Goal: Find specific fact: Find specific fact

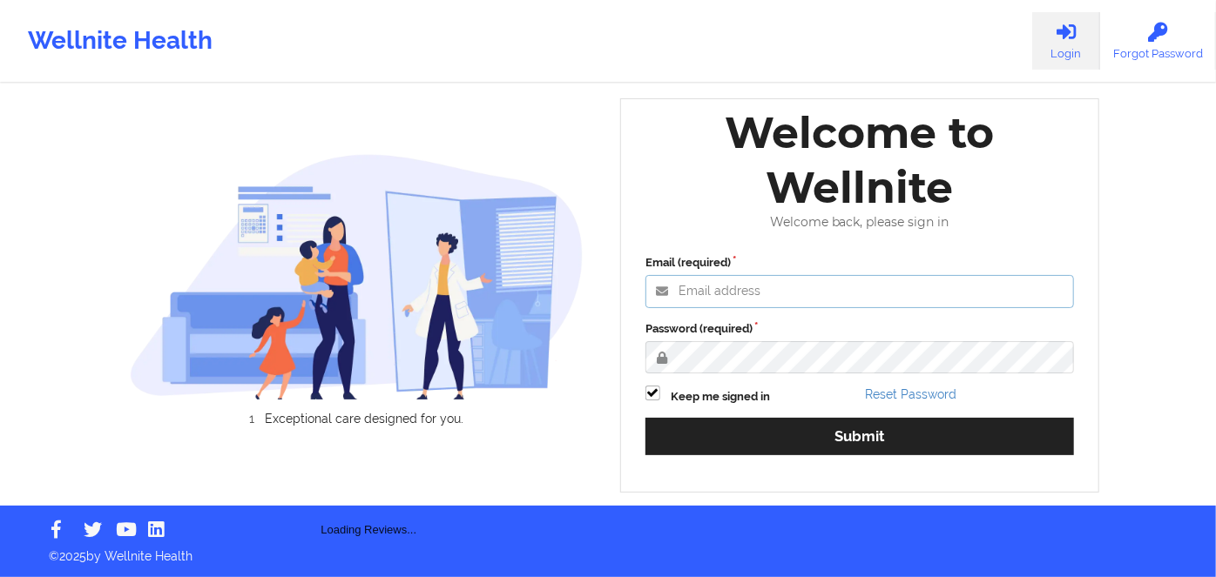
type input "[PERSON_NAME][EMAIL_ADDRESS][DOMAIN_NAME]"
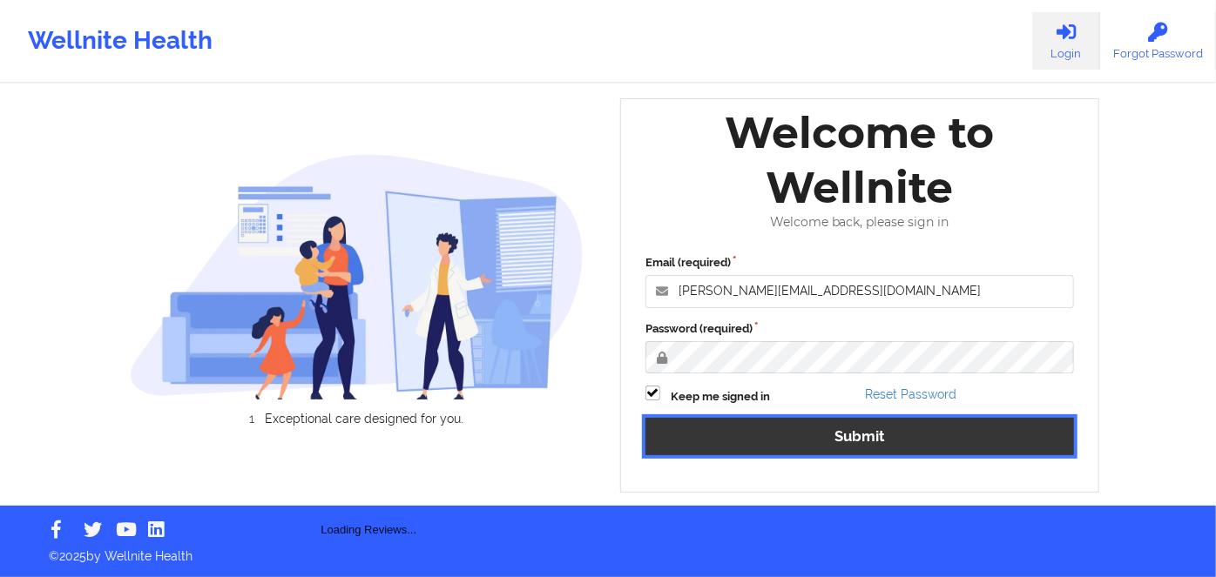
click at [826, 444] on button "Submit" at bounding box center [859, 436] width 428 height 37
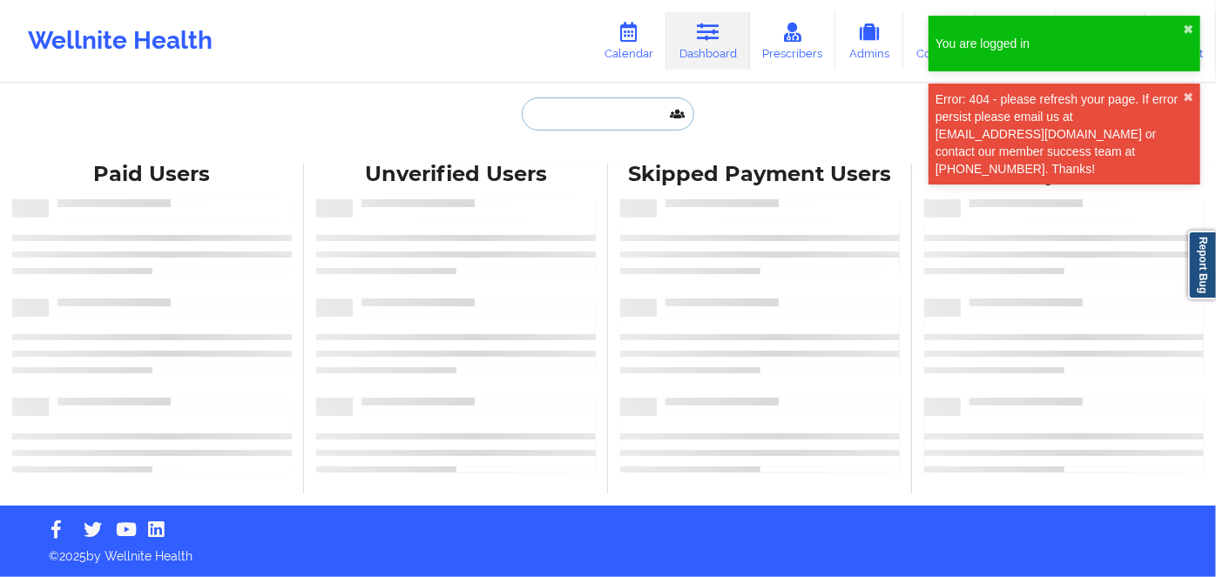
click at [589, 124] on input "text" at bounding box center [608, 114] width 172 height 33
paste input "[PERSON_NAME]"
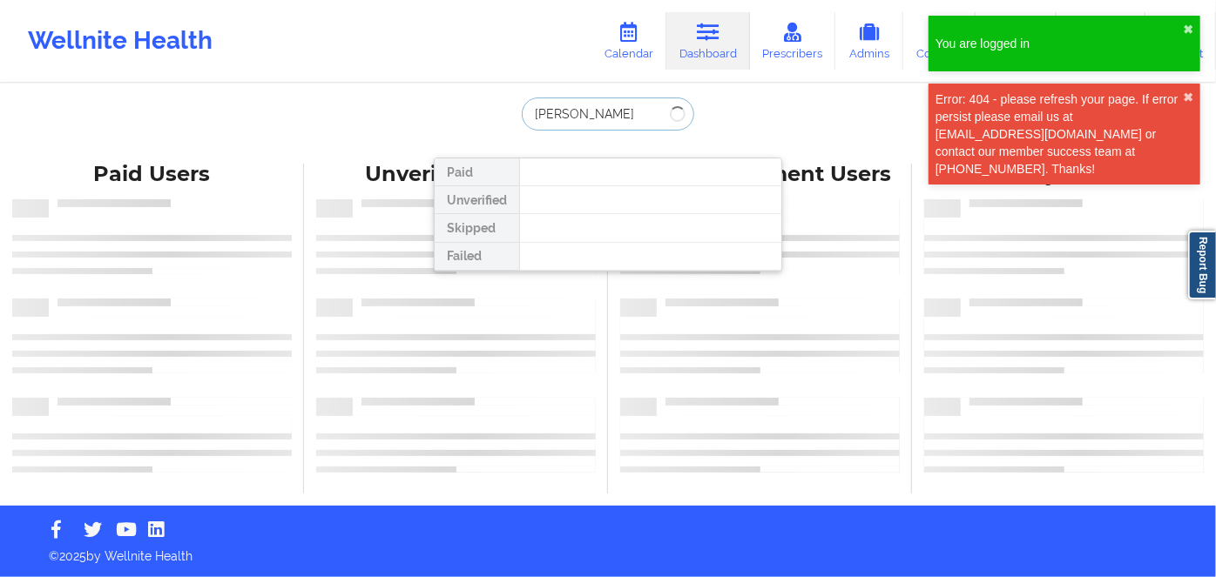
type input "[PERSON_NAME]"
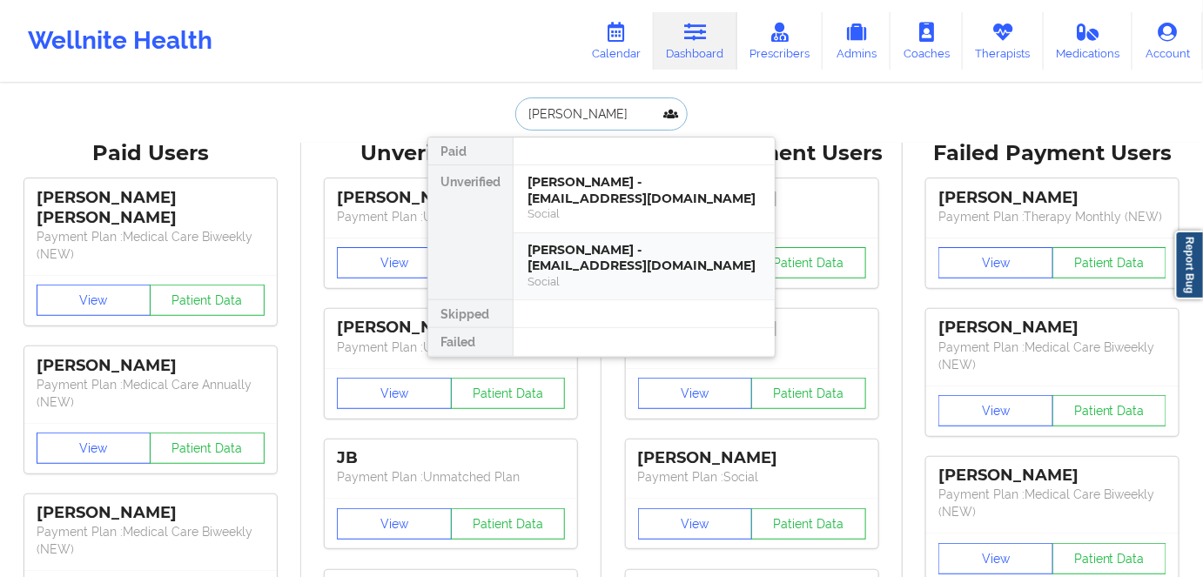
click at [730, 246] on div "[PERSON_NAME] - [EMAIL_ADDRESS][DOMAIN_NAME]" at bounding box center [644, 258] width 233 height 32
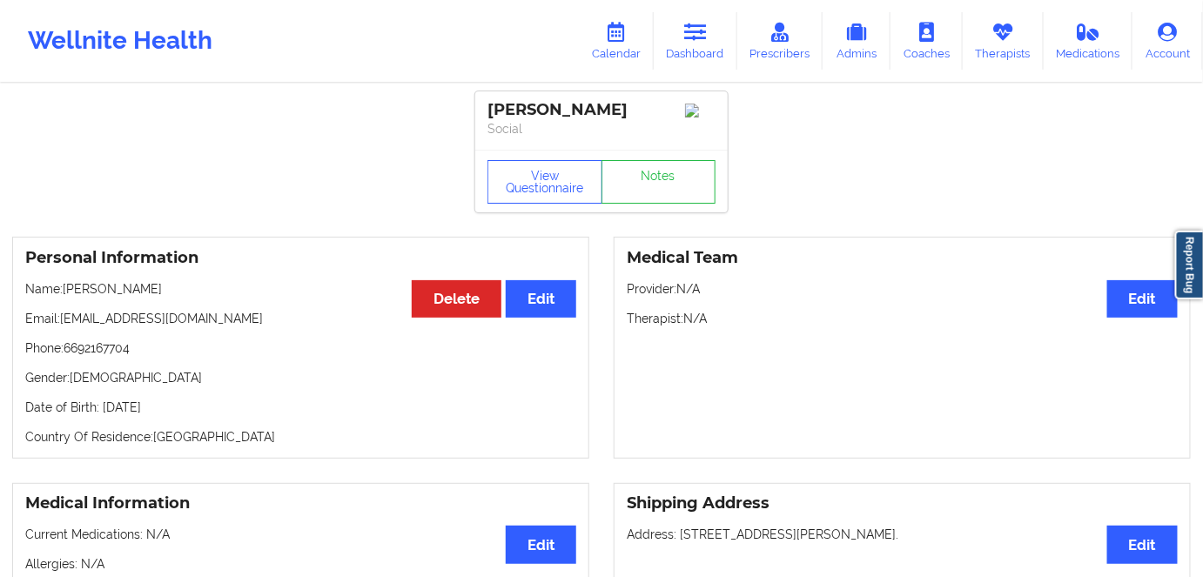
drag, startPoint x: 230, startPoint y: 409, endPoint x: 102, endPoint y: 414, distance: 128.1
click at [102, 414] on p "Date of Birth: [DEMOGRAPHIC_DATA]" at bounding box center [300, 407] width 551 height 17
copy p "[DATE]"
click at [543, 190] on button "View Questionnaire" at bounding box center [545, 182] width 115 height 44
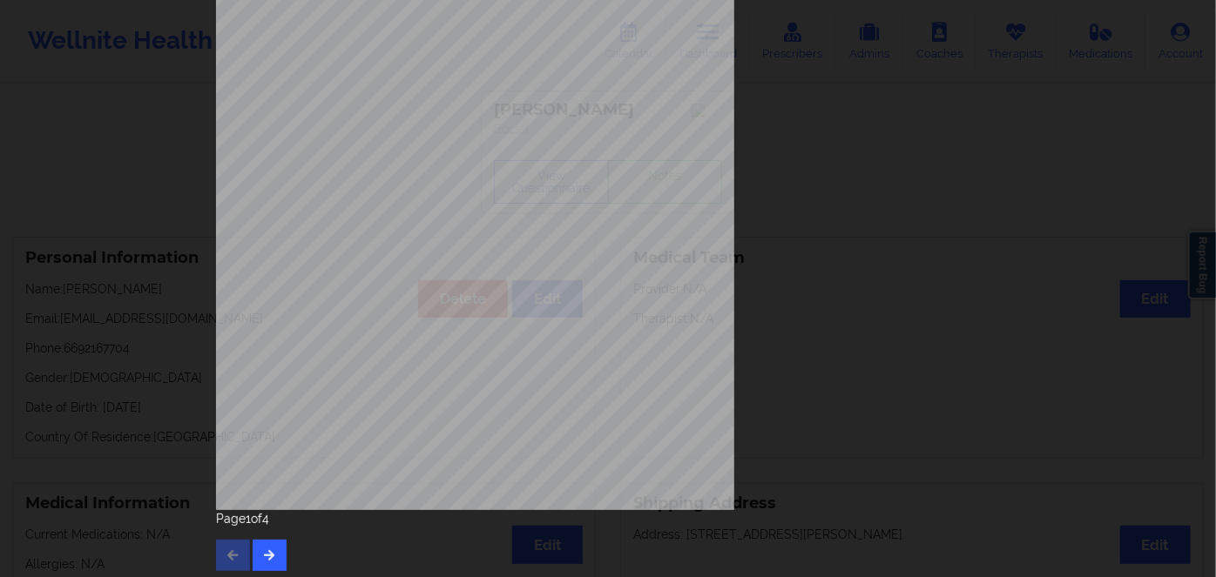
scroll to position [253, 0]
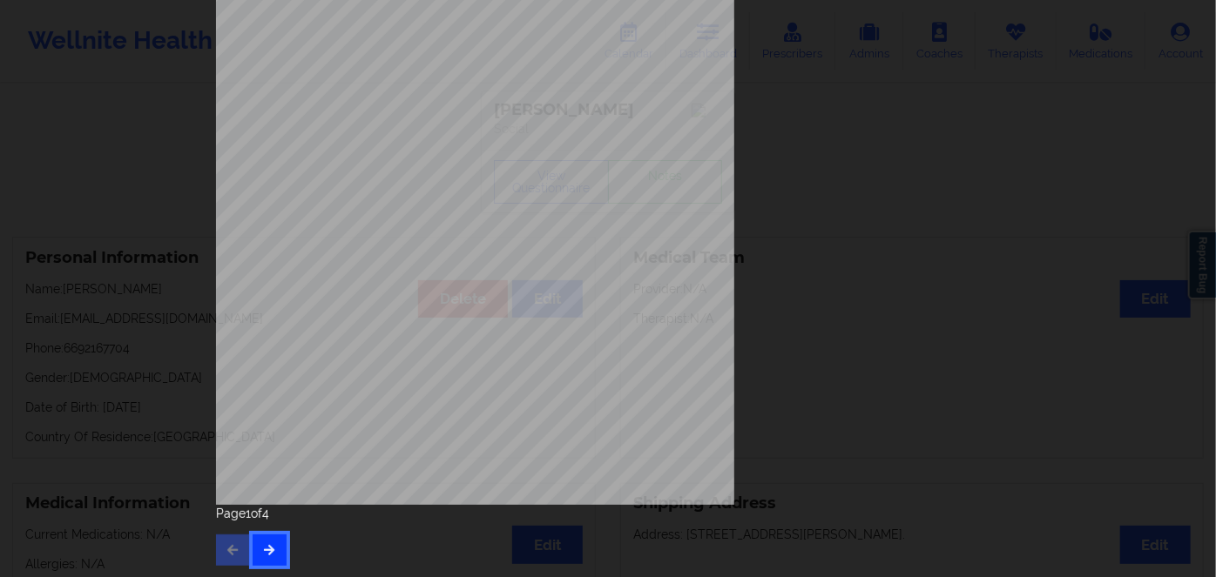
click at [269, 552] on icon "button" at bounding box center [269, 549] width 15 height 10
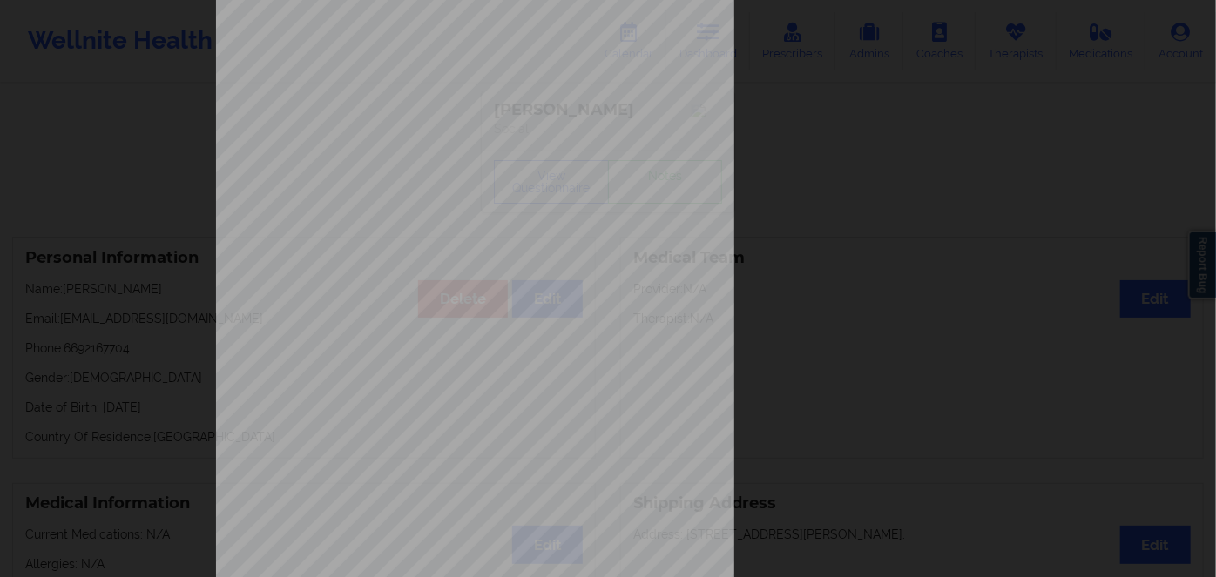
scroll to position [237, 0]
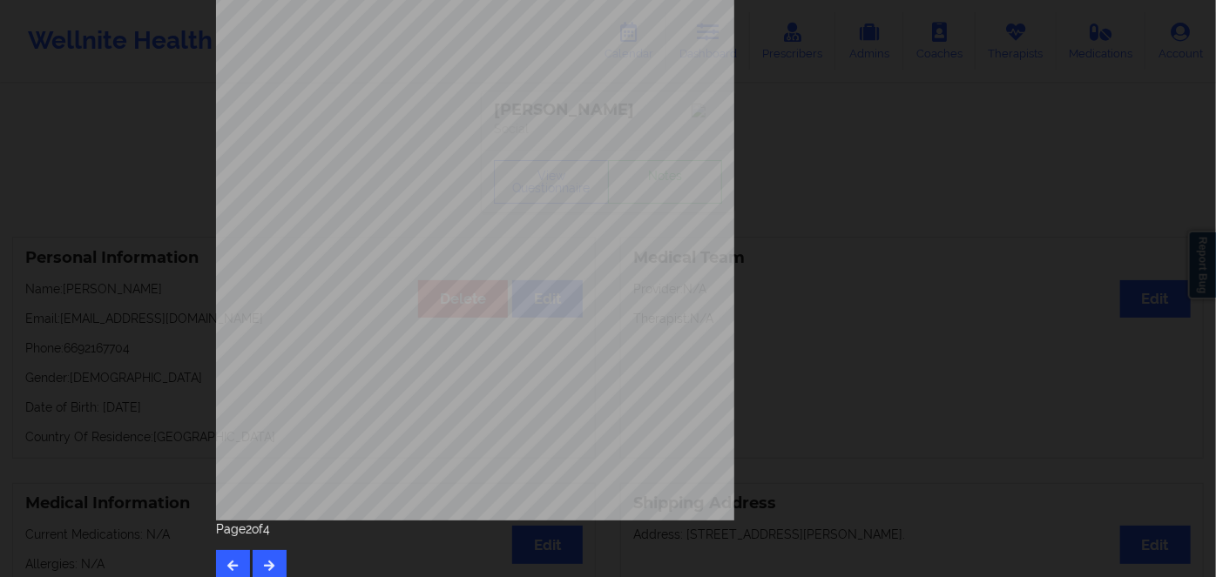
click at [263, 543] on div "Page 2 of 4" at bounding box center [608, 551] width 784 height 61
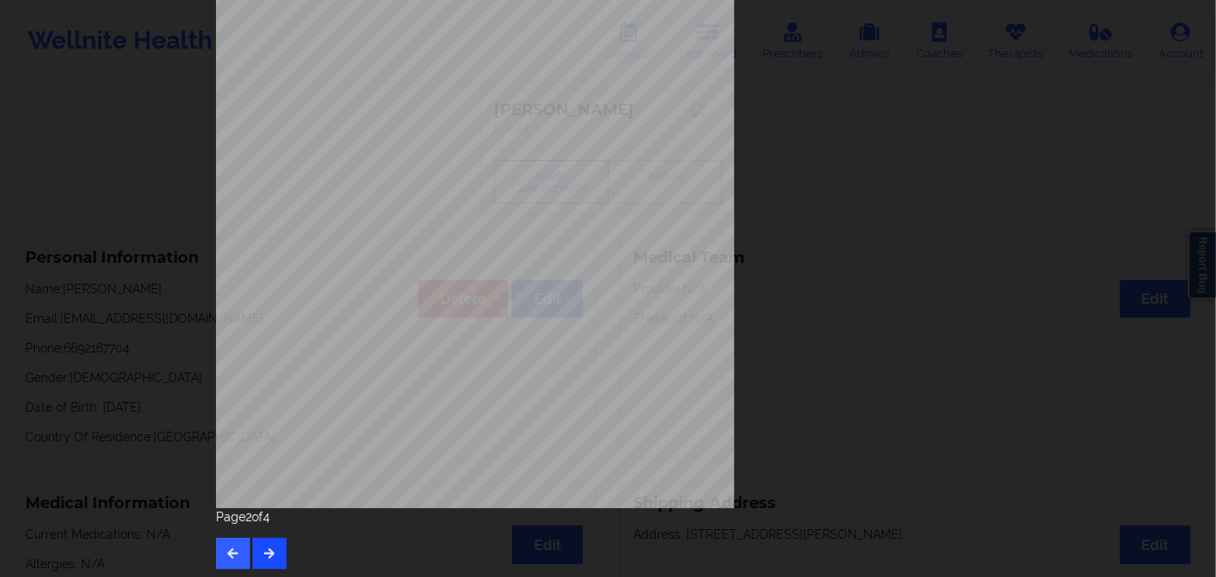
scroll to position [253, 0]
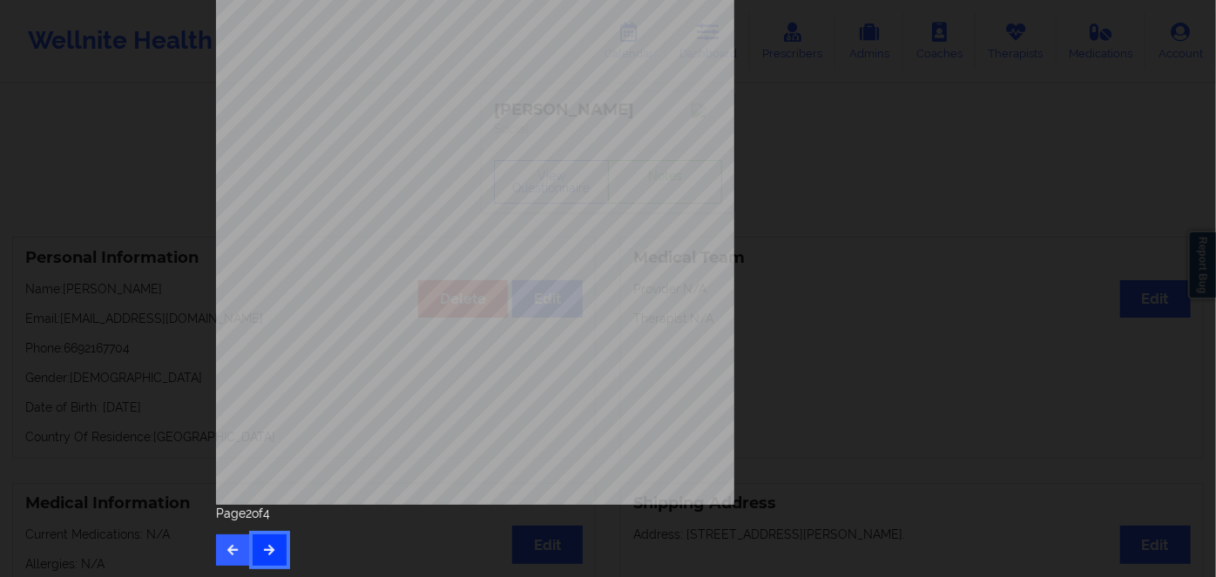
click at [262, 548] on icon "button" at bounding box center [269, 549] width 15 height 10
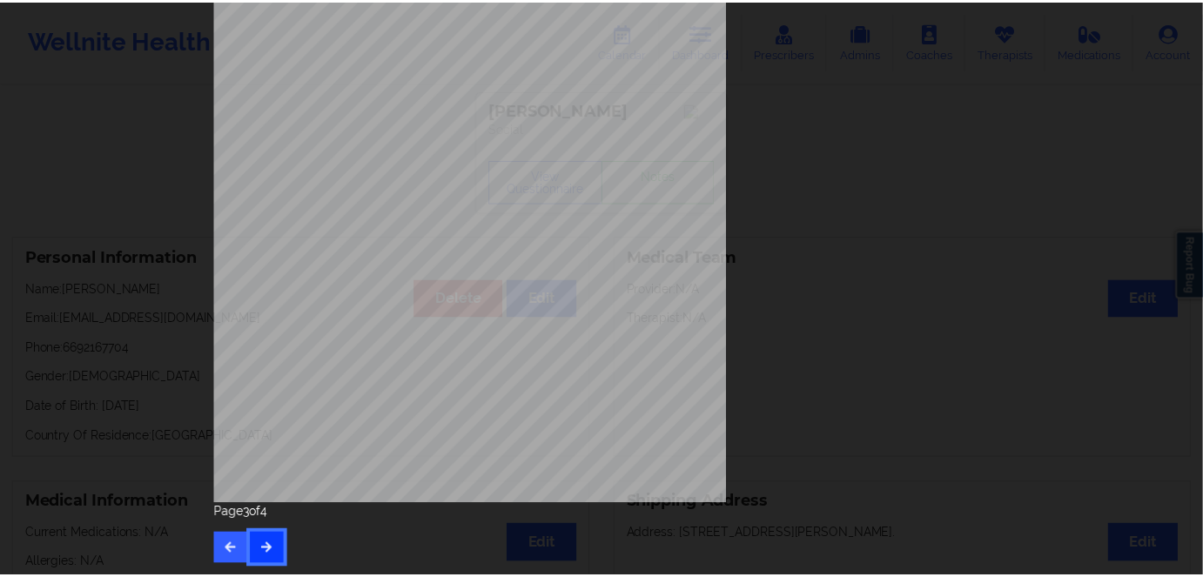
scroll to position [0, 0]
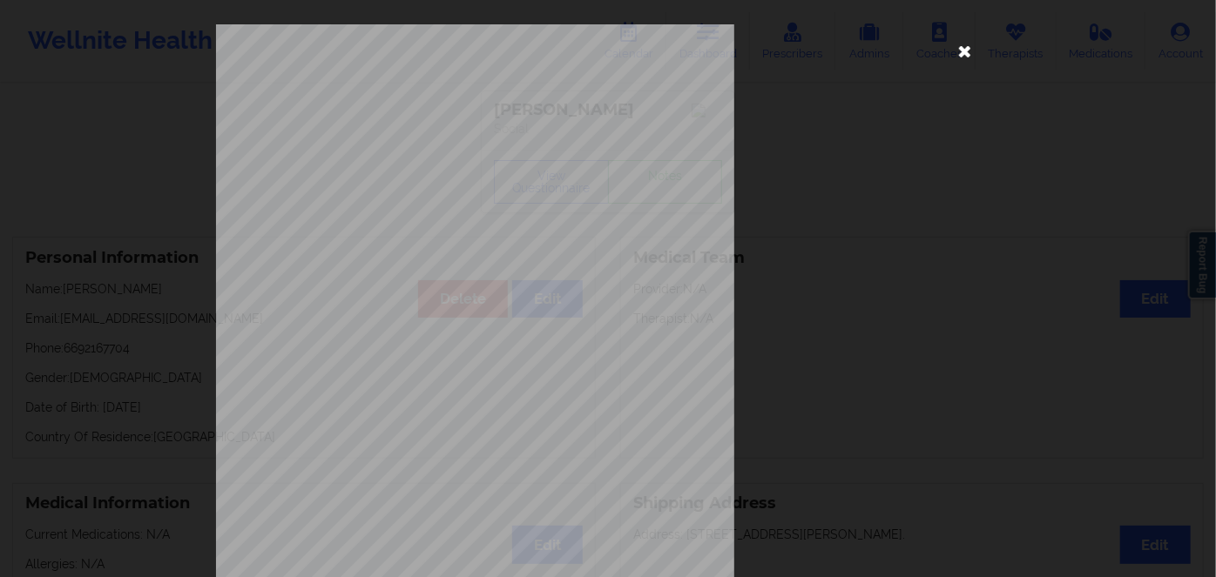
click at [960, 59] on icon at bounding box center [965, 51] width 28 height 28
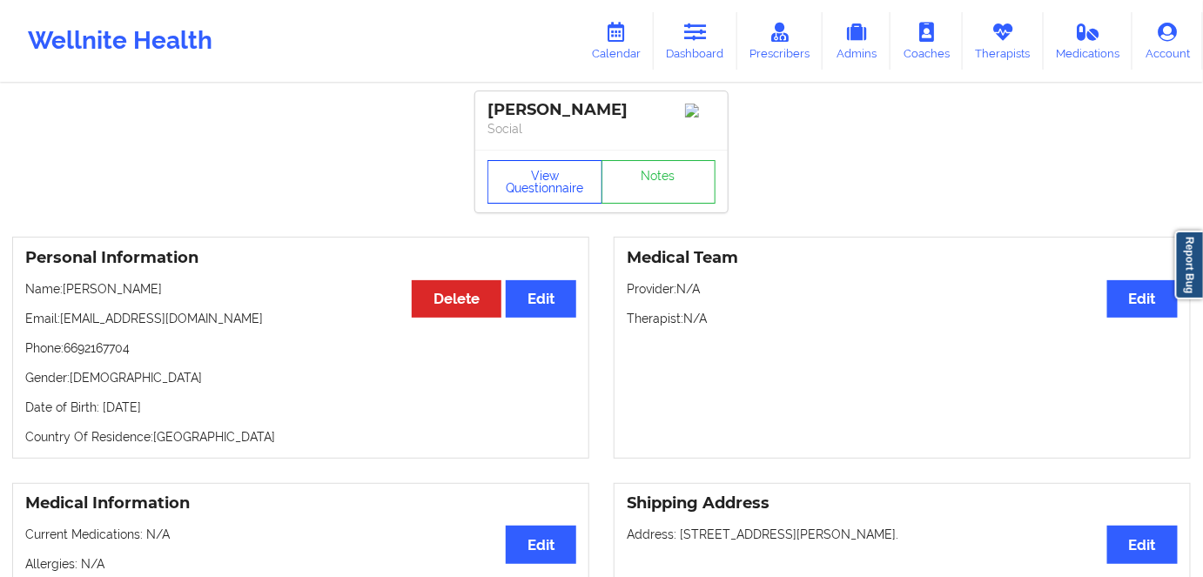
click at [578, 179] on button "View Questionnaire" at bounding box center [545, 182] width 115 height 44
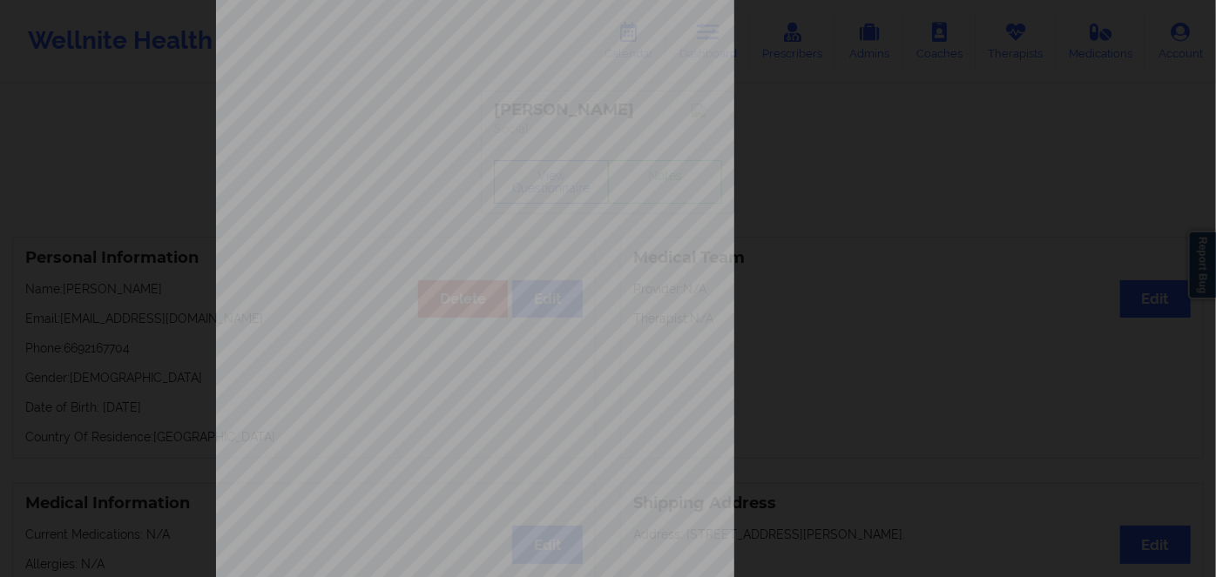
scroll to position [253, 0]
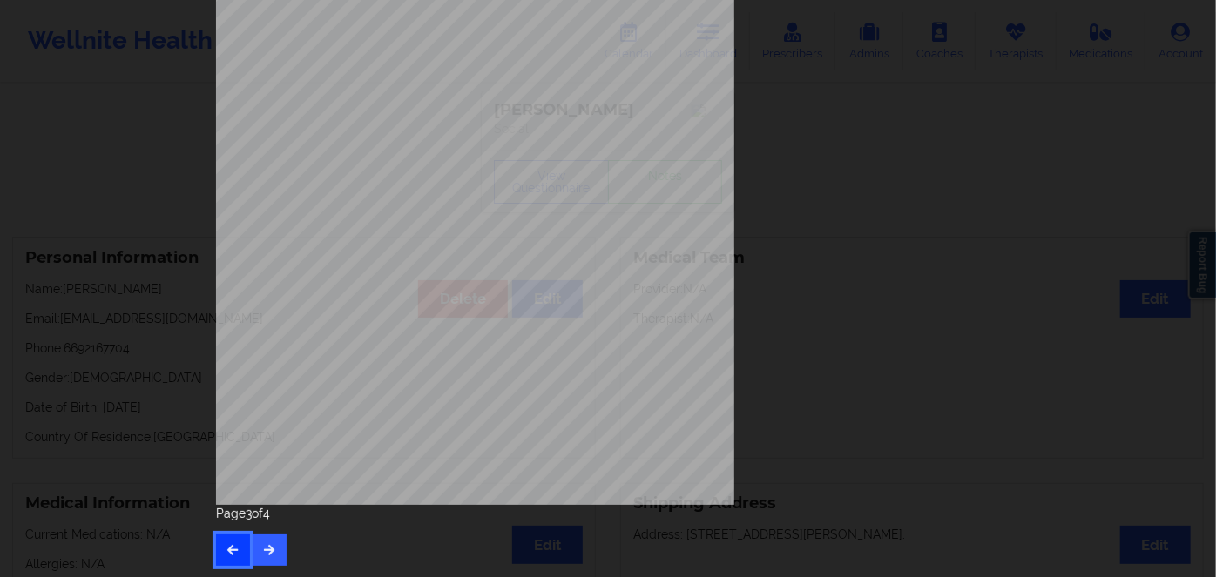
click at [234, 546] on icon "button" at bounding box center [233, 549] width 15 height 10
click at [227, 553] on icon "button" at bounding box center [233, 549] width 15 height 10
click at [273, 555] on button "button" at bounding box center [270, 550] width 34 height 31
click at [271, 548] on icon "button" at bounding box center [269, 549] width 15 height 10
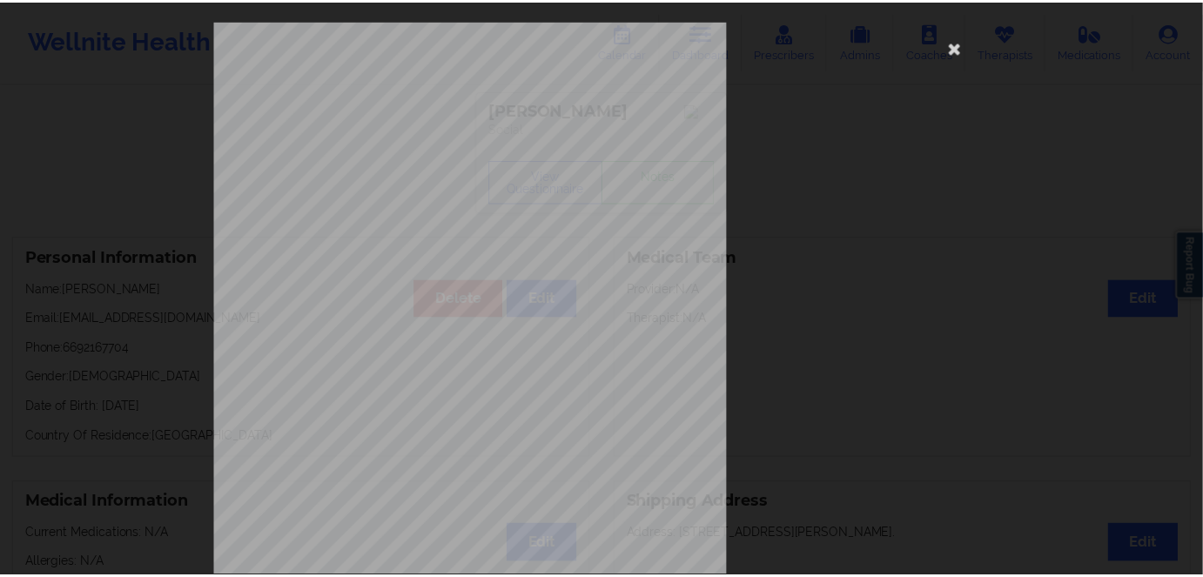
scroll to position [0, 0]
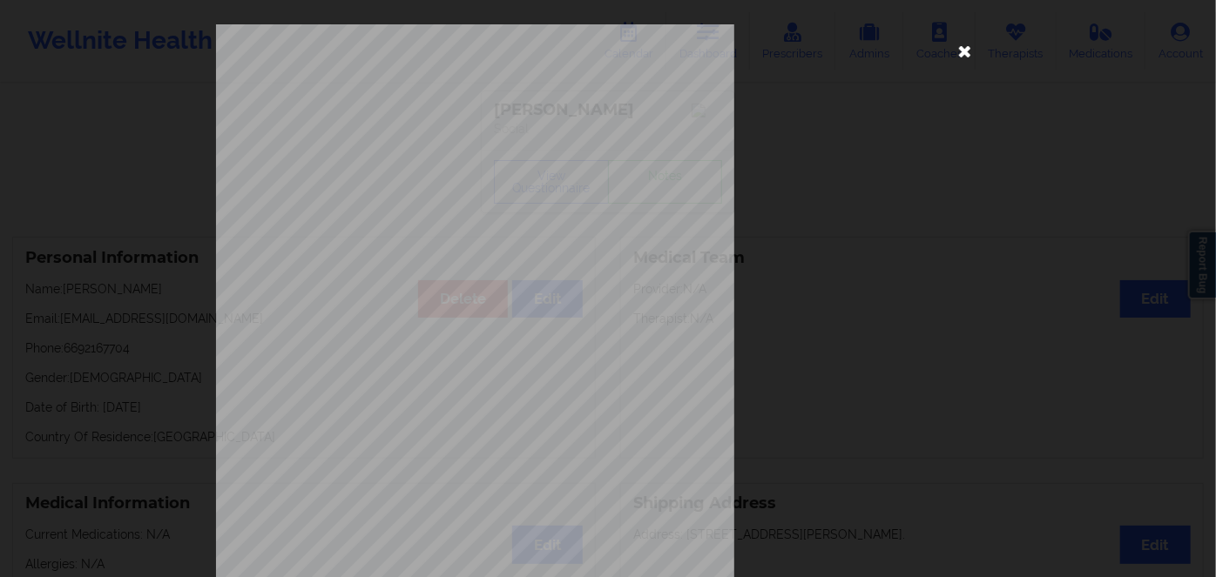
click at [961, 51] on icon at bounding box center [965, 51] width 28 height 28
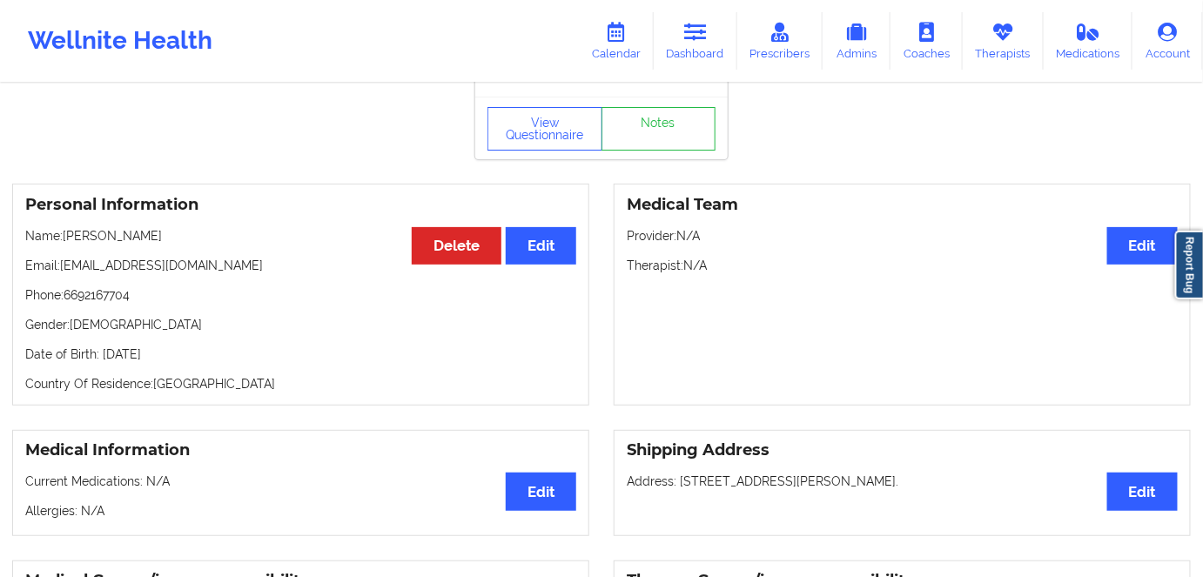
scroll to position [78, 0]
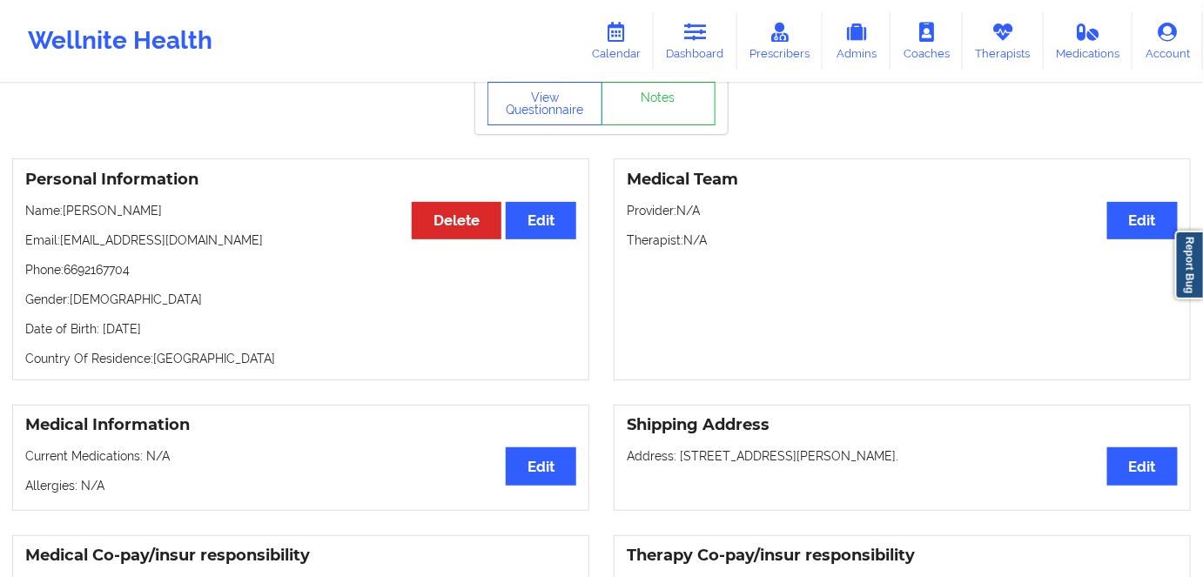
click at [197, 330] on p "Date of Birth: [DEMOGRAPHIC_DATA]" at bounding box center [300, 328] width 551 height 17
click at [200, 330] on p "Date of Birth: [DEMOGRAPHIC_DATA]" at bounding box center [300, 328] width 551 height 17
click at [210, 332] on p "Date of Birth: [DEMOGRAPHIC_DATA]" at bounding box center [300, 328] width 551 height 17
copy p "2000"
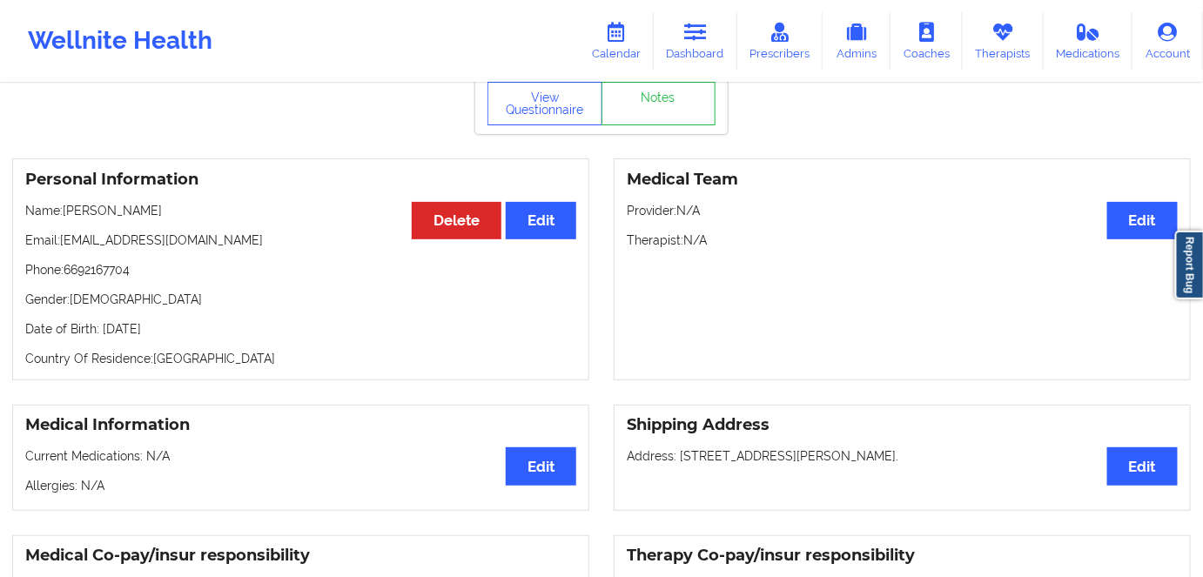
copy p "2000"
